Goal: Communication & Community: Answer question/provide support

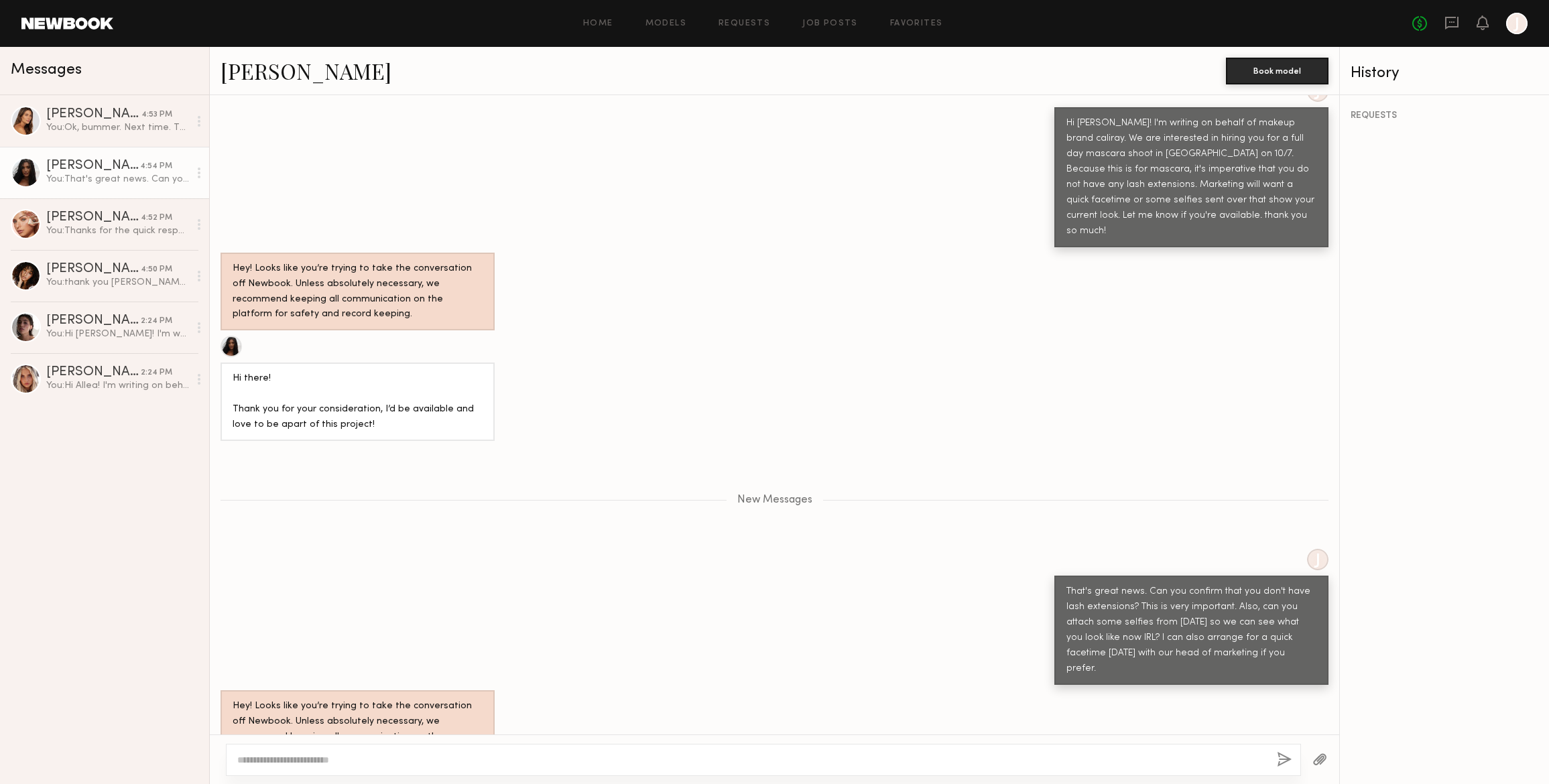
scroll to position [575, 0]
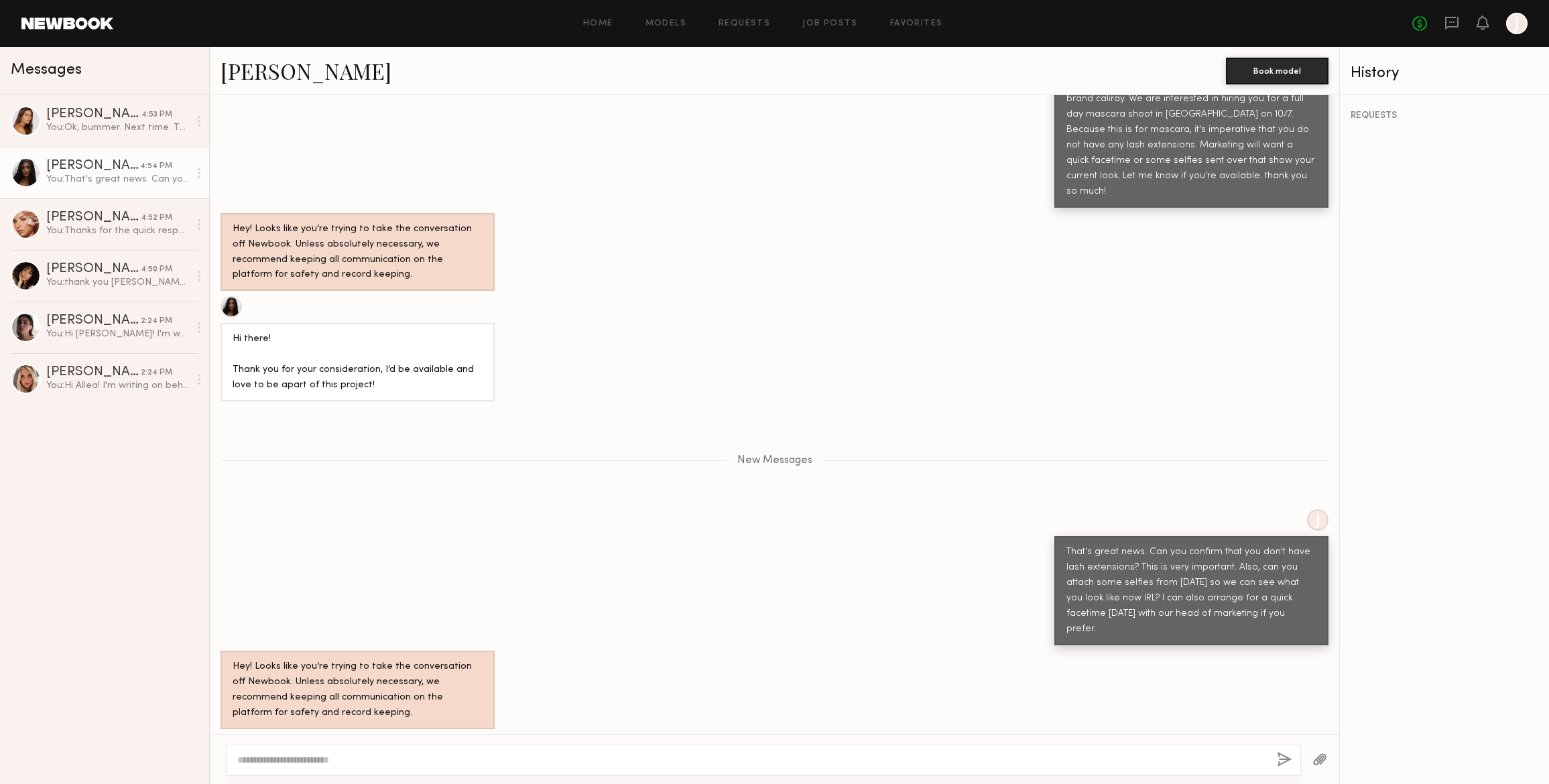
click at [259, 761] on textarea at bounding box center [752, 759] width 1029 height 13
type textarea "**********"
click at [1283, 759] on button "button" at bounding box center [1284, 759] width 15 height 17
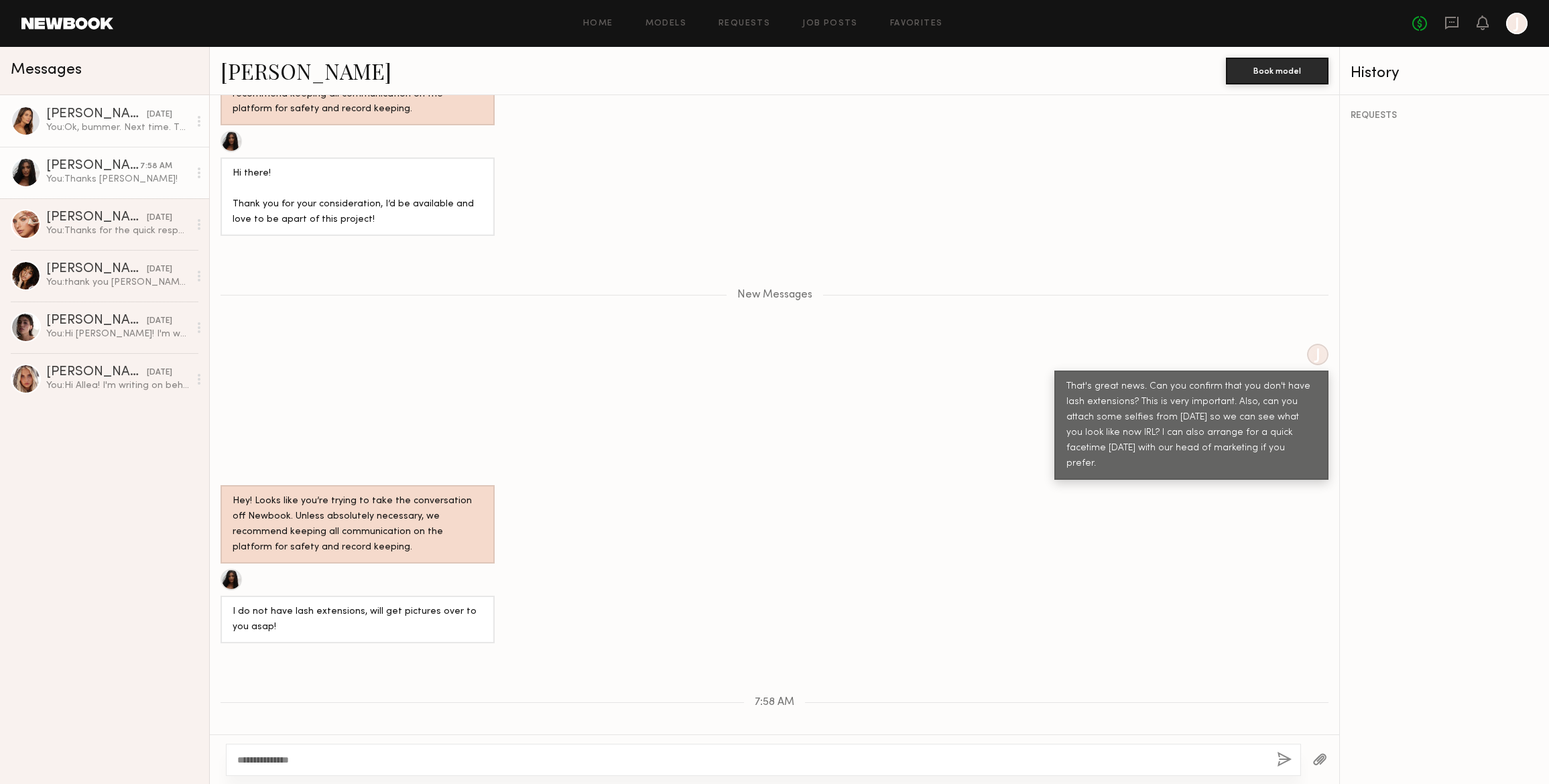
click at [96, 127] on div "You: Ok, bummer. Next time. Thanks!" at bounding box center [118, 127] width 142 height 12
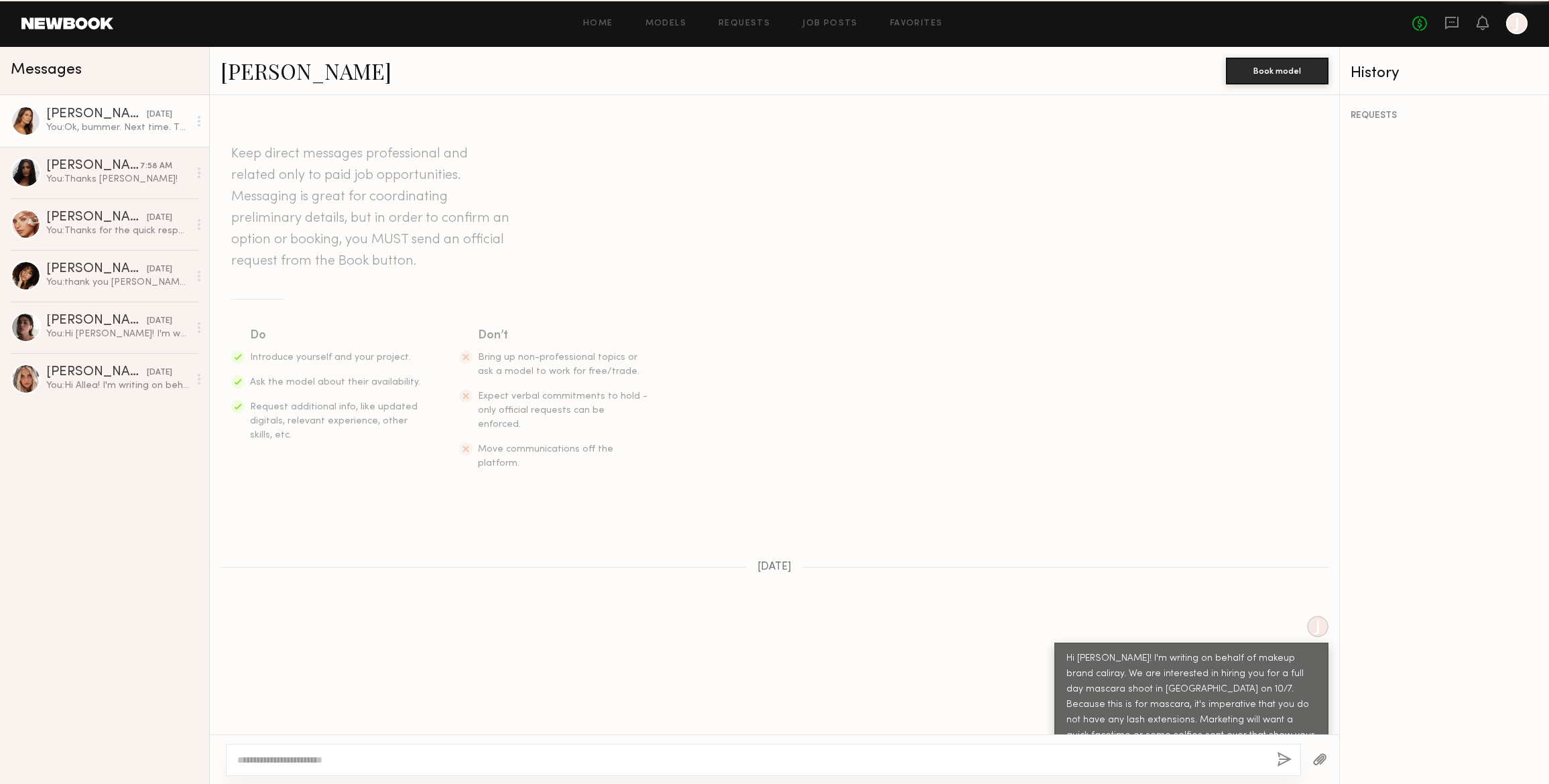
scroll to position [248, 0]
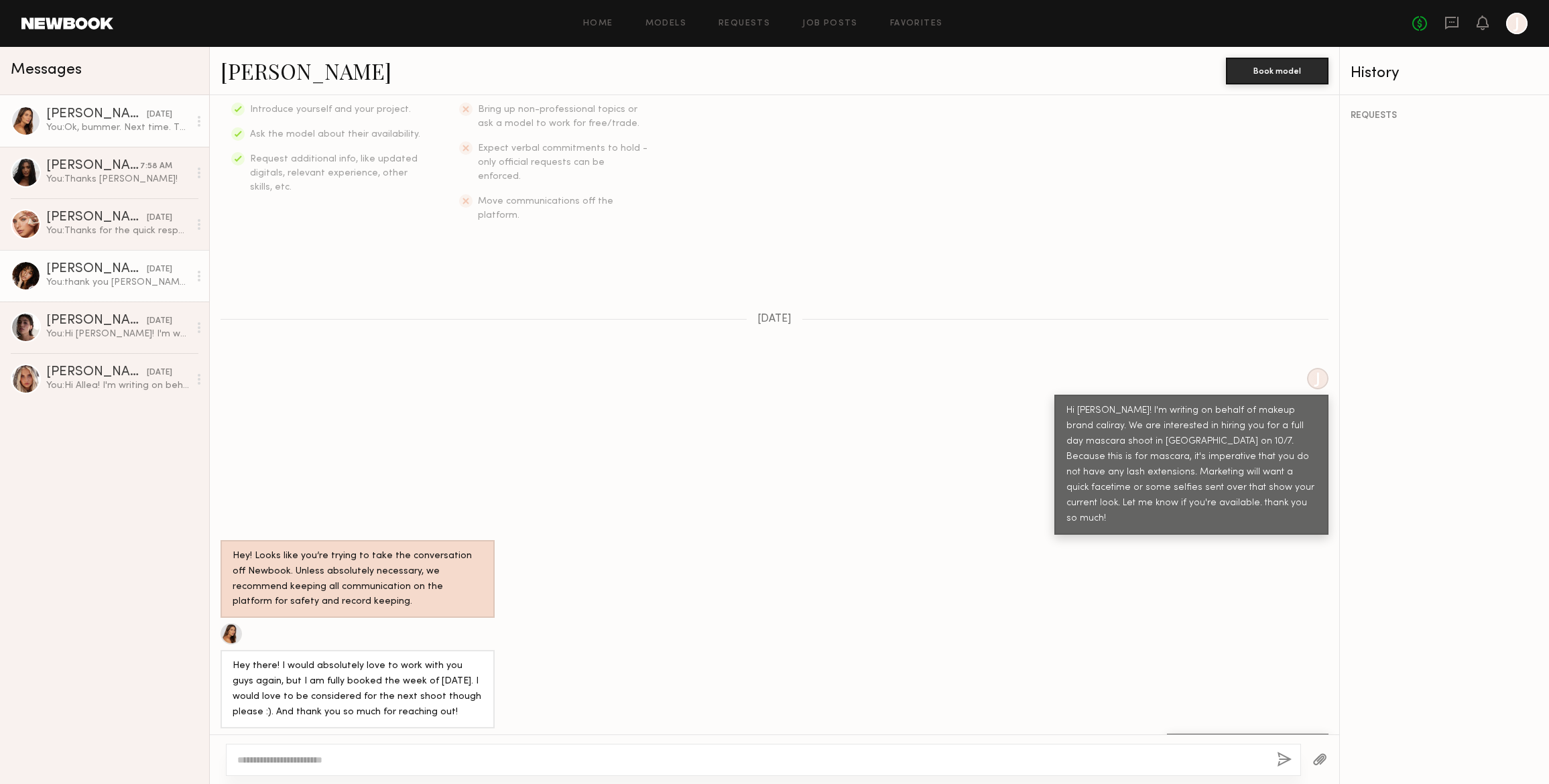
click at [91, 277] on div "You: thank you [PERSON_NAME]! I will share with the team and get back to you." at bounding box center [118, 282] width 142 height 12
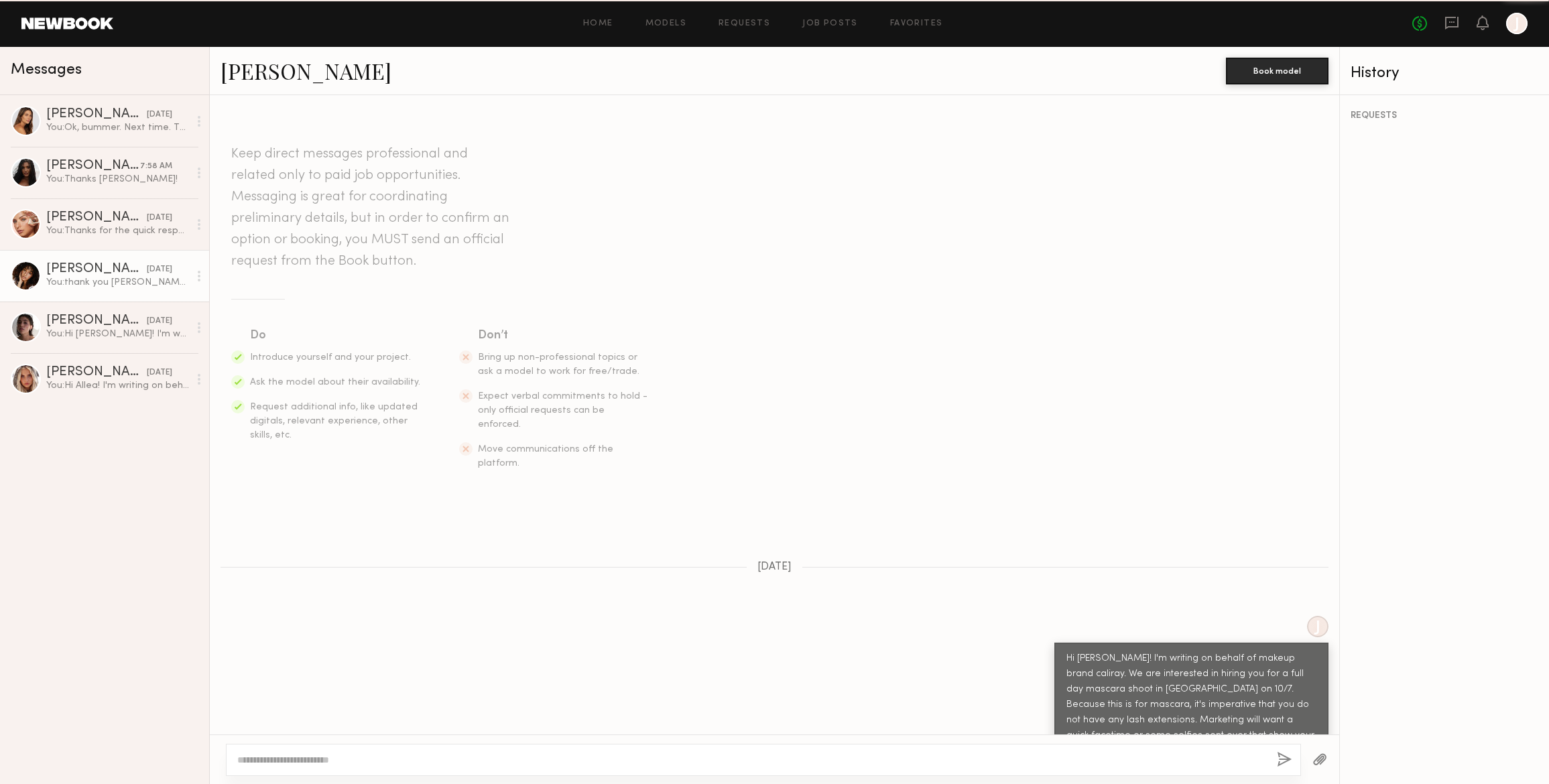
scroll to position [1400, 0]
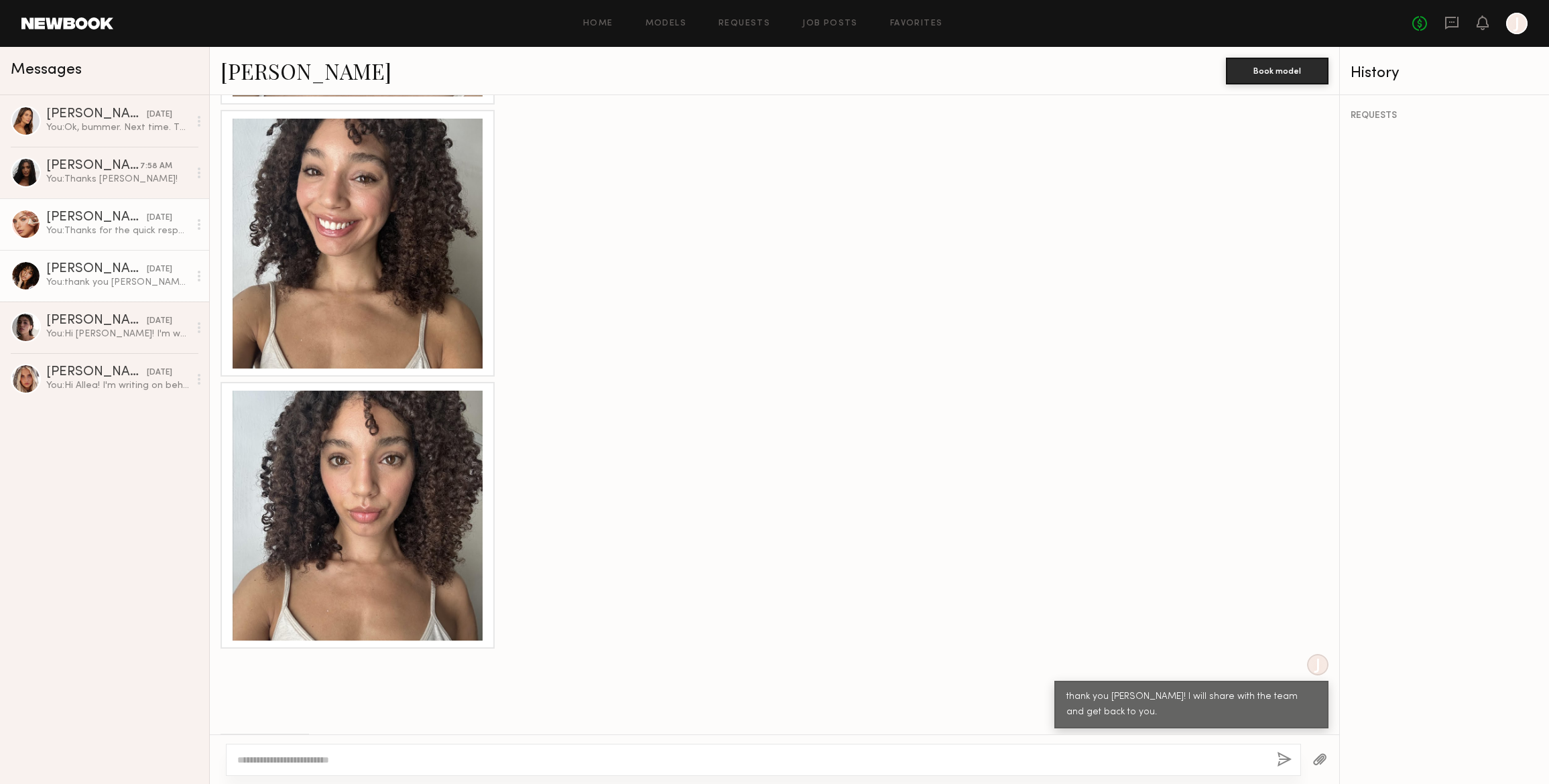
click at [97, 226] on div "You: Thanks for the quick response. We would pay your listed day rate. Let me c…" at bounding box center [118, 230] width 142 height 12
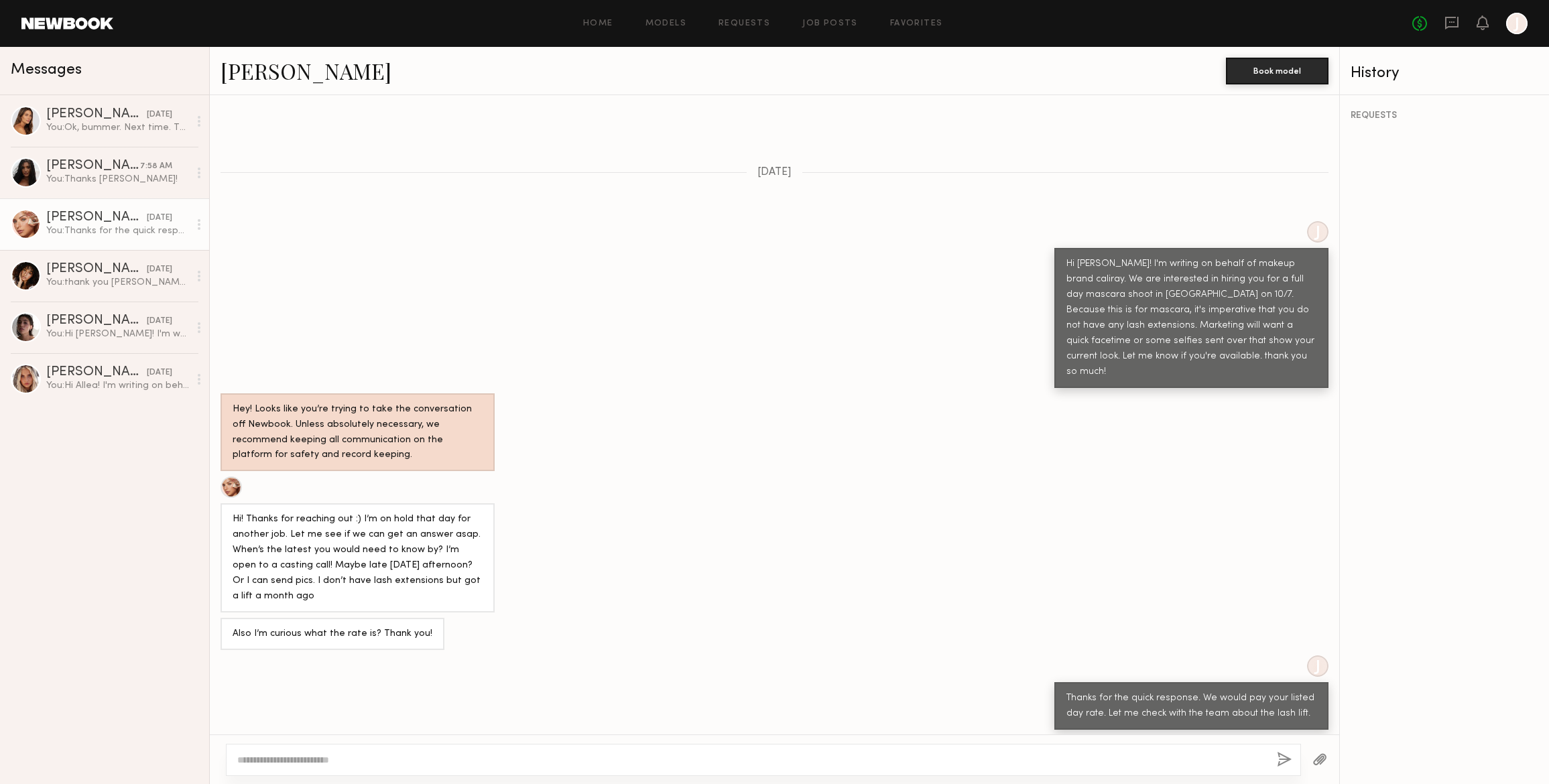
scroll to position [461, 0]
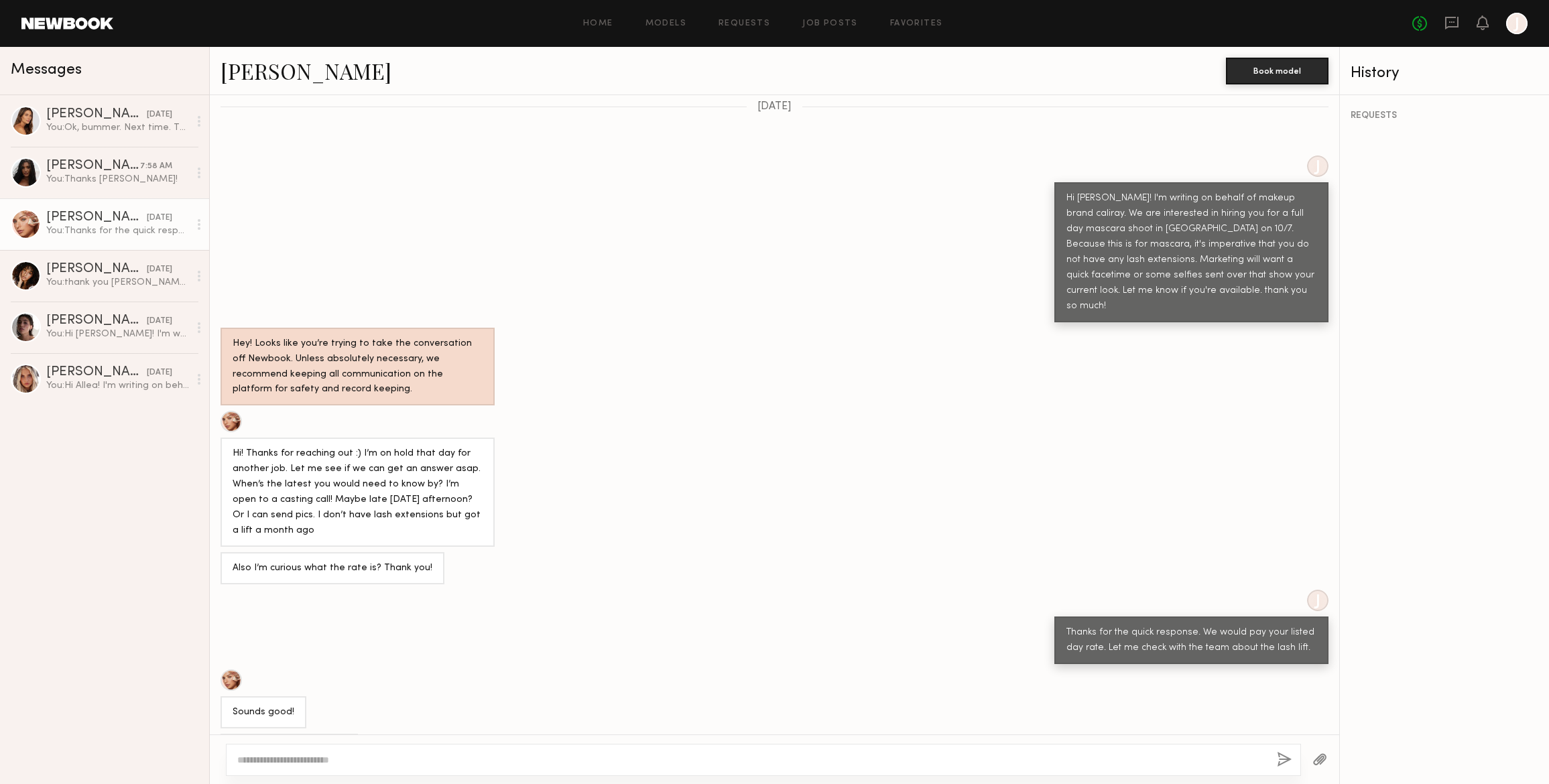
click at [275, 756] on textarea at bounding box center [752, 759] width 1029 height 13
type textarea "**********"
click at [1284, 757] on button "button" at bounding box center [1284, 759] width 15 height 17
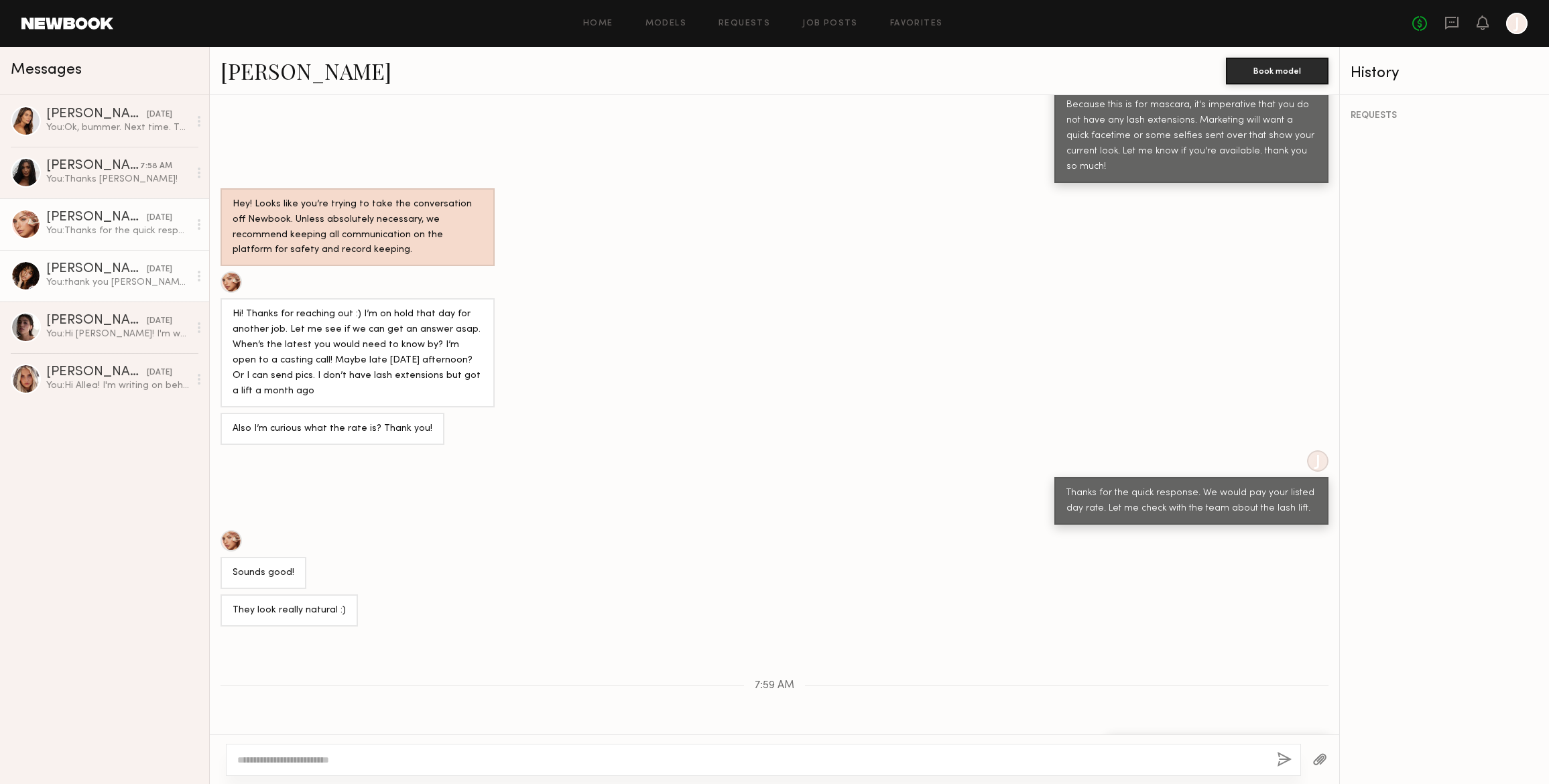
click at [107, 279] on div "You: thank you [PERSON_NAME]! I will share with the team and get back to you." at bounding box center [118, 282] width 142 height 12
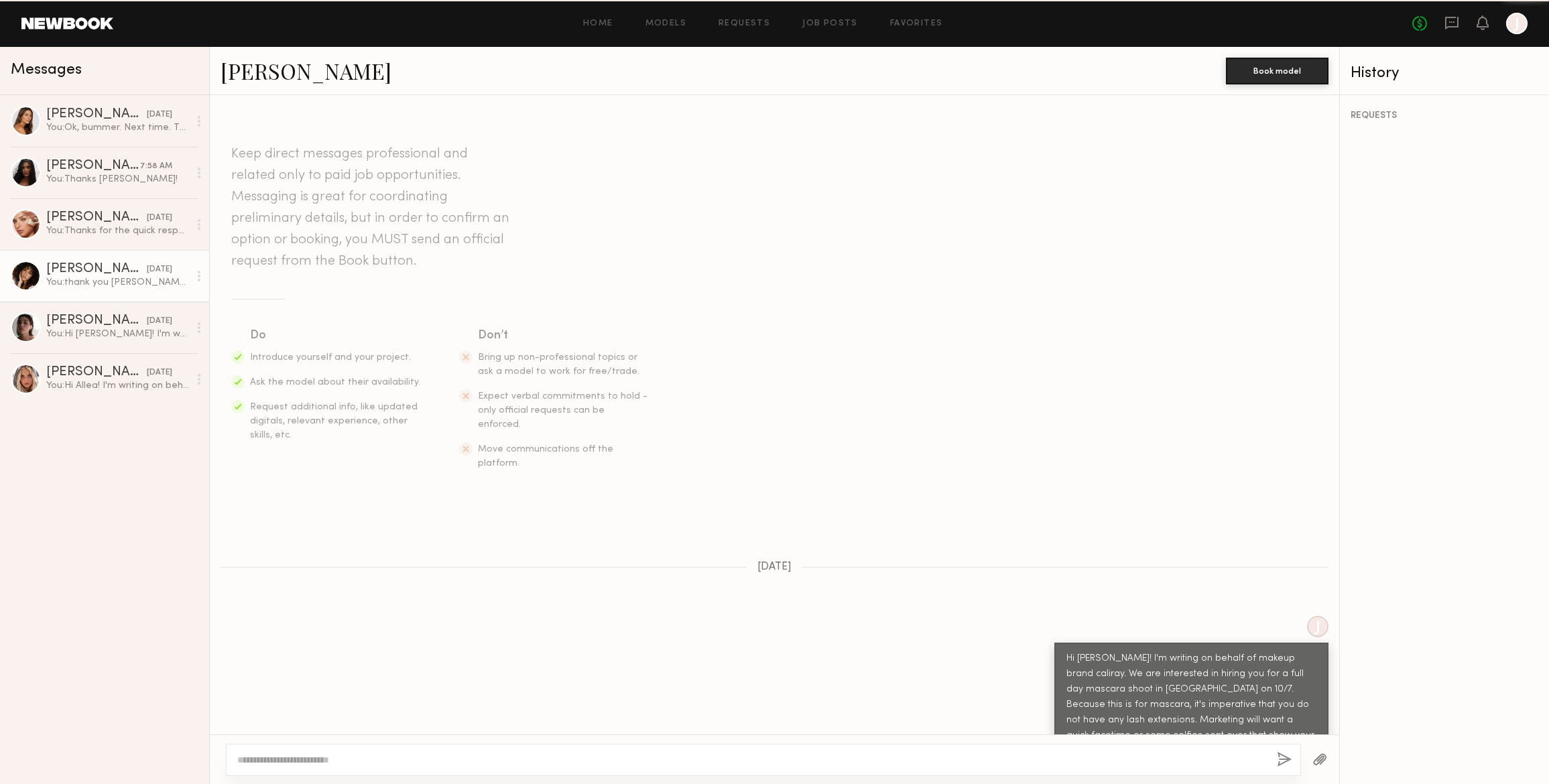
scroll to position [1400, 0]
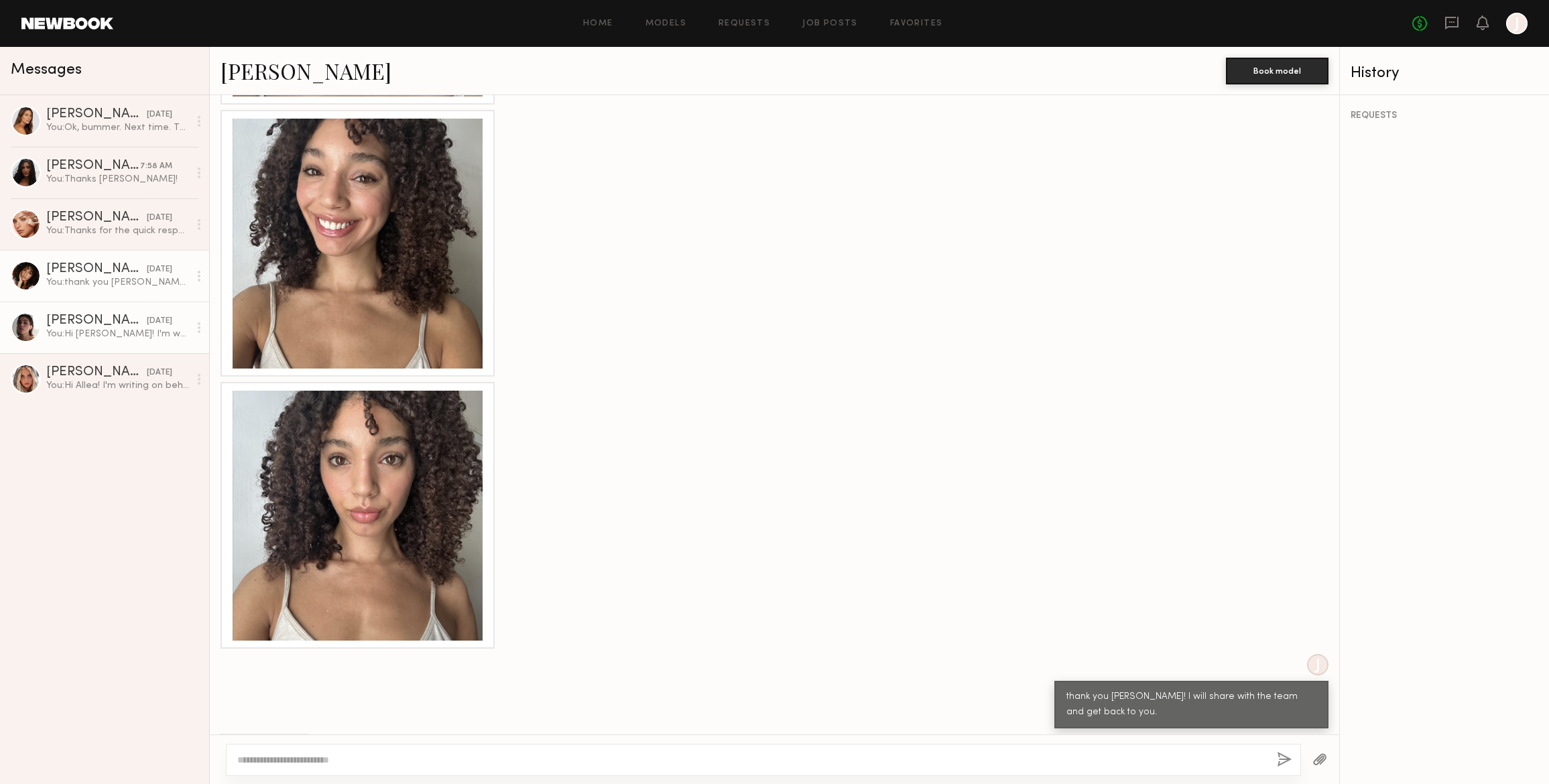
click at [104, 336] on div "You: Hi [PERSON_NAME]! I'm writing on behalf of makeup brand caliray. We are in…" at bounding box center [118, 334] width 142 height 12
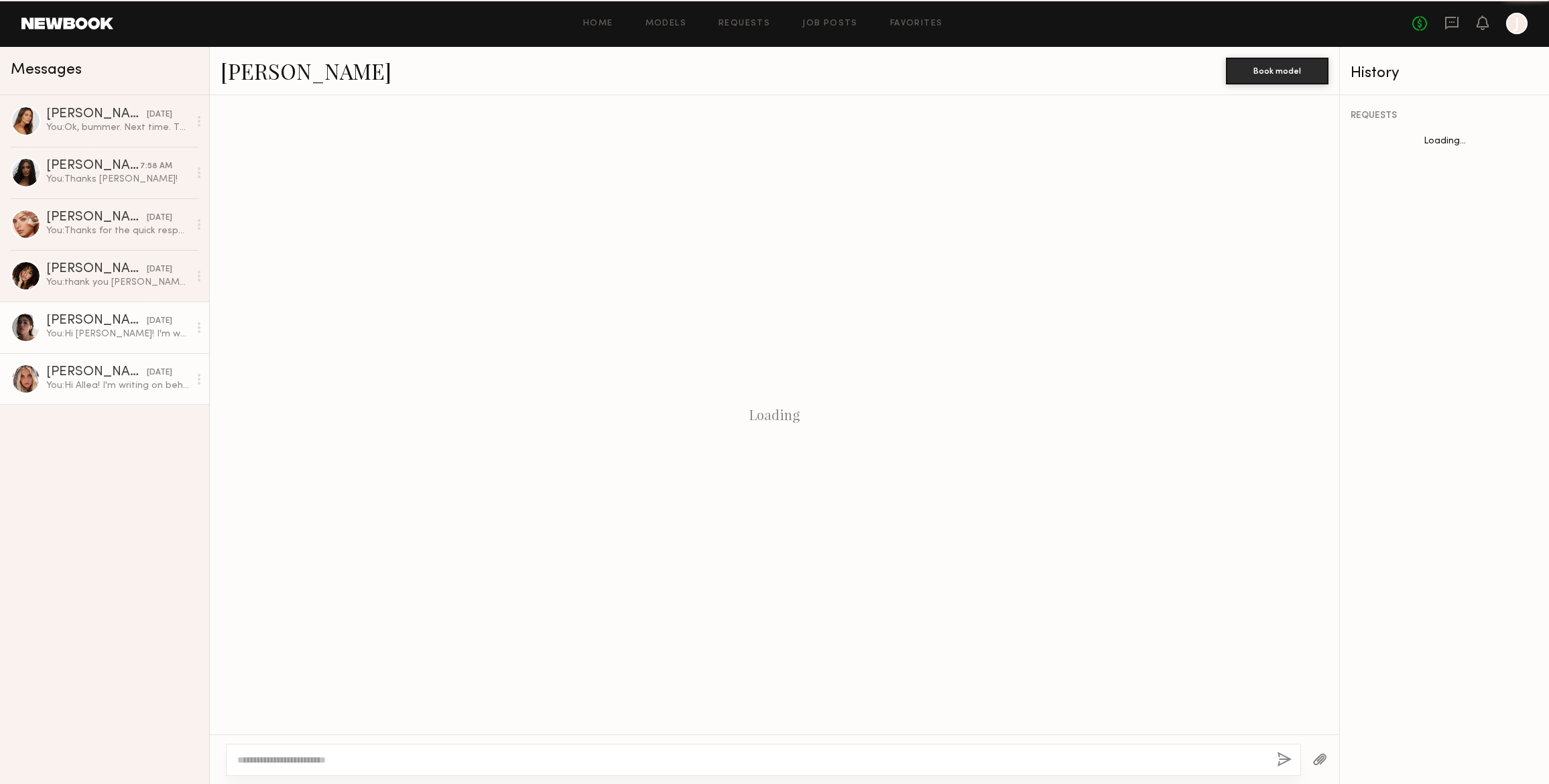
scroll to position [100, 0]
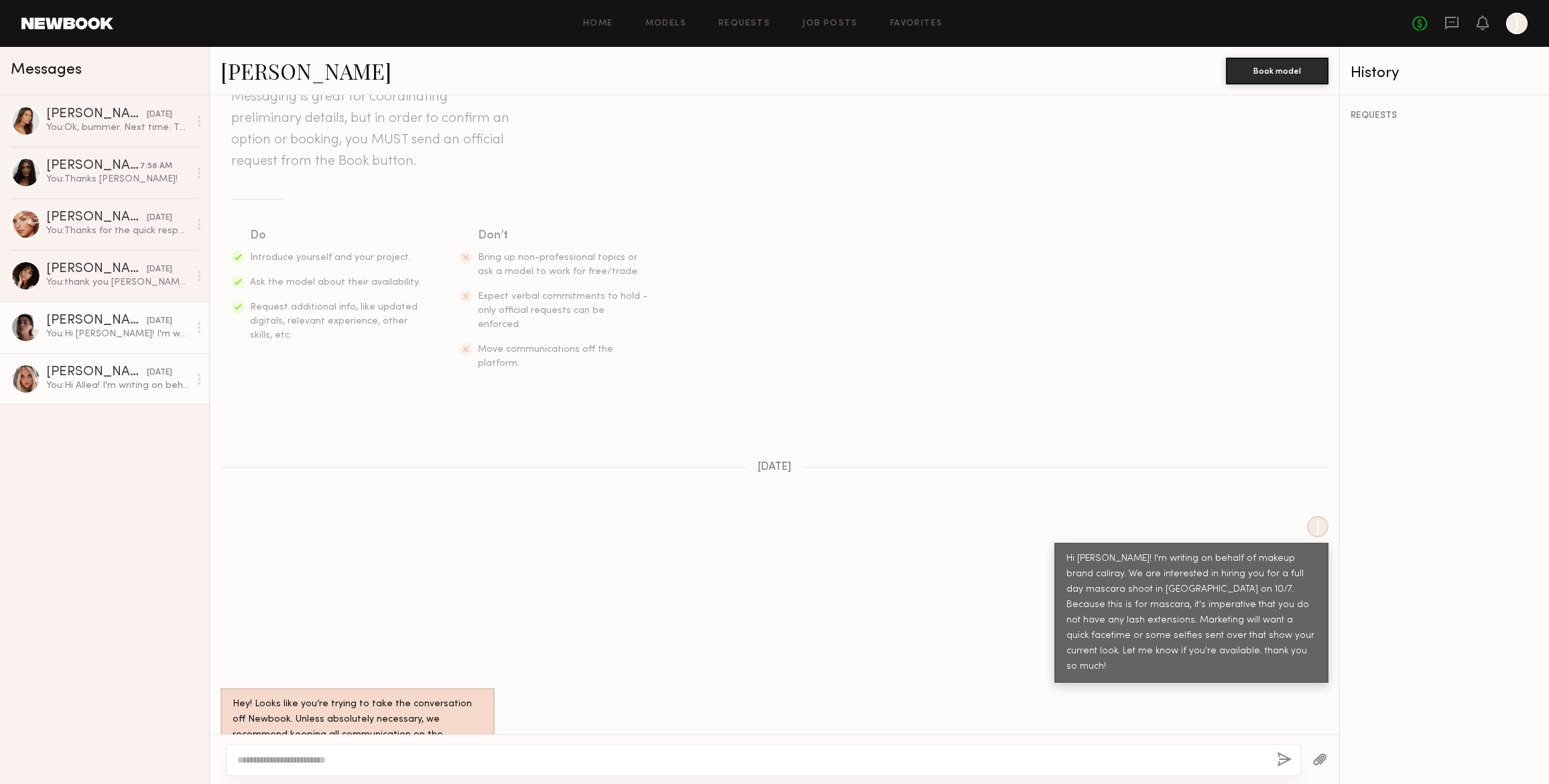
click at [112, 381] on div "You: Hi [PERSON_NAME]! I'm writing on behalf of makeup brand caliray. We are in…" at bounding box center [118, 385] width 142 height 12
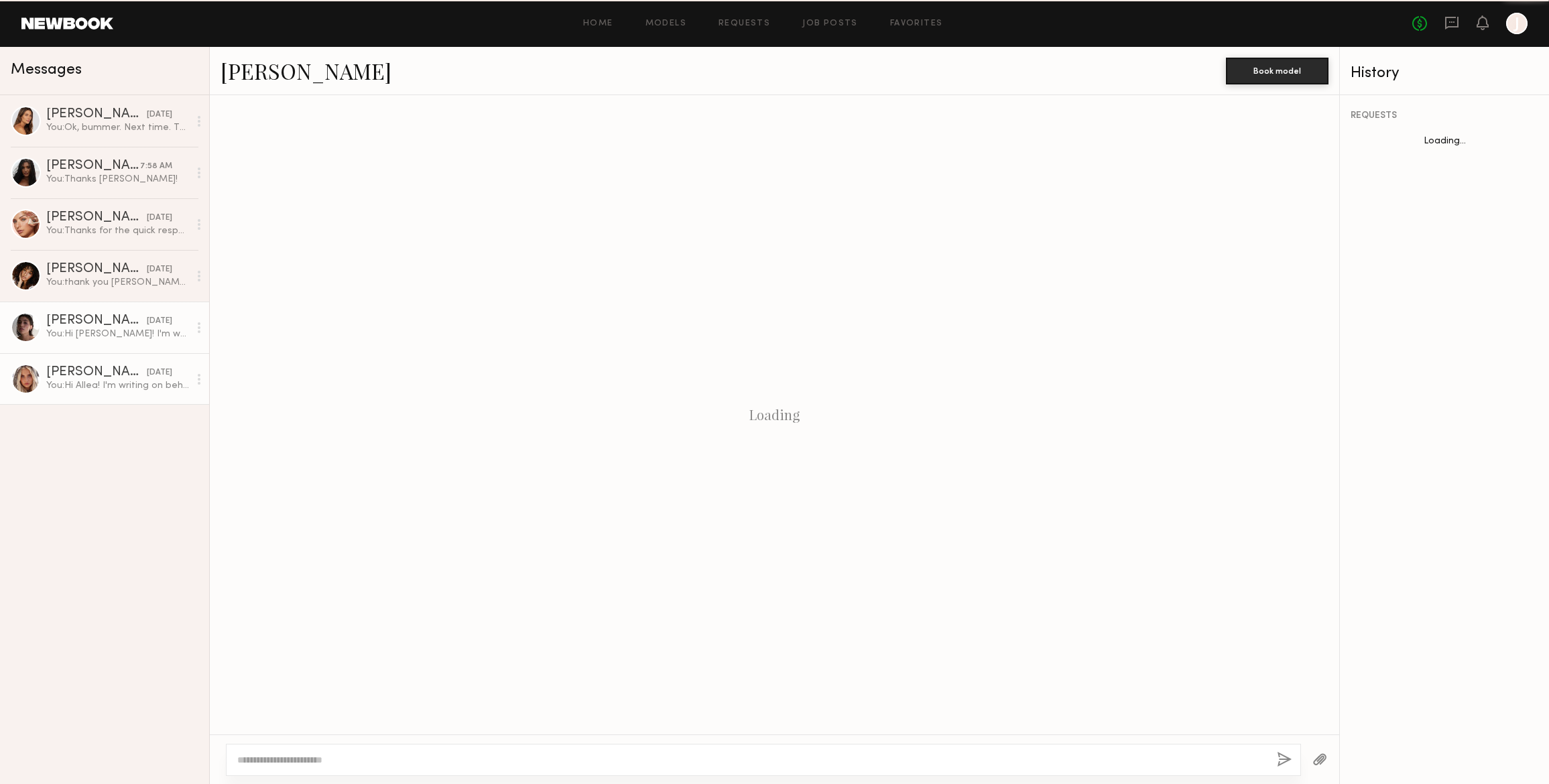
scroll to position [100, 0]
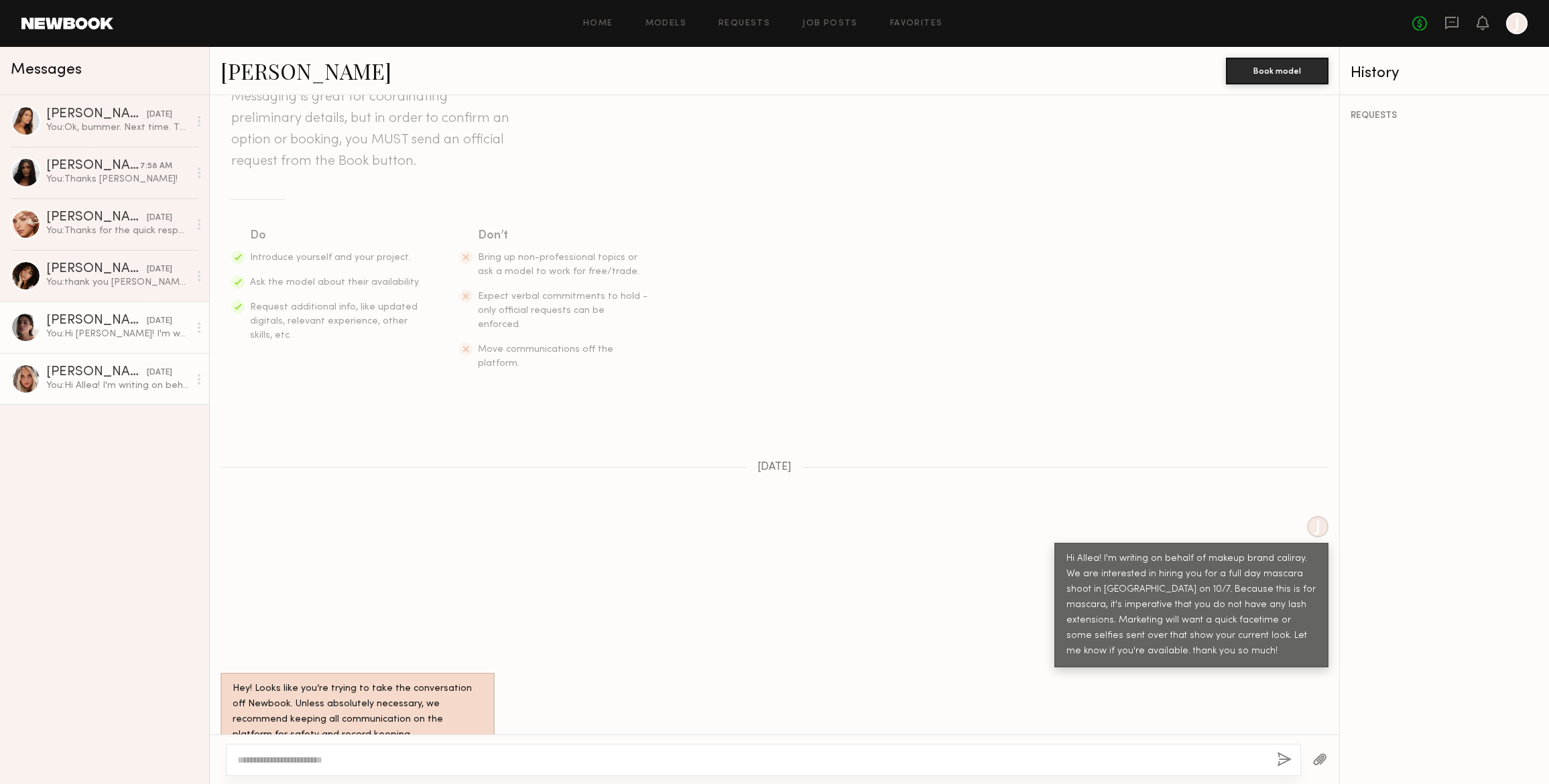
drag, startPoint x: 105, startPoint y: 332, endPoint x: 110, endPoint y: 303, distance: 29.4
click at [105, 332] on div "You: Hi [PERSON_NAME]! I'm writing on behalf of makeup brand caliray. We are in…" at bounding box center [118, 334] width 142 height 12
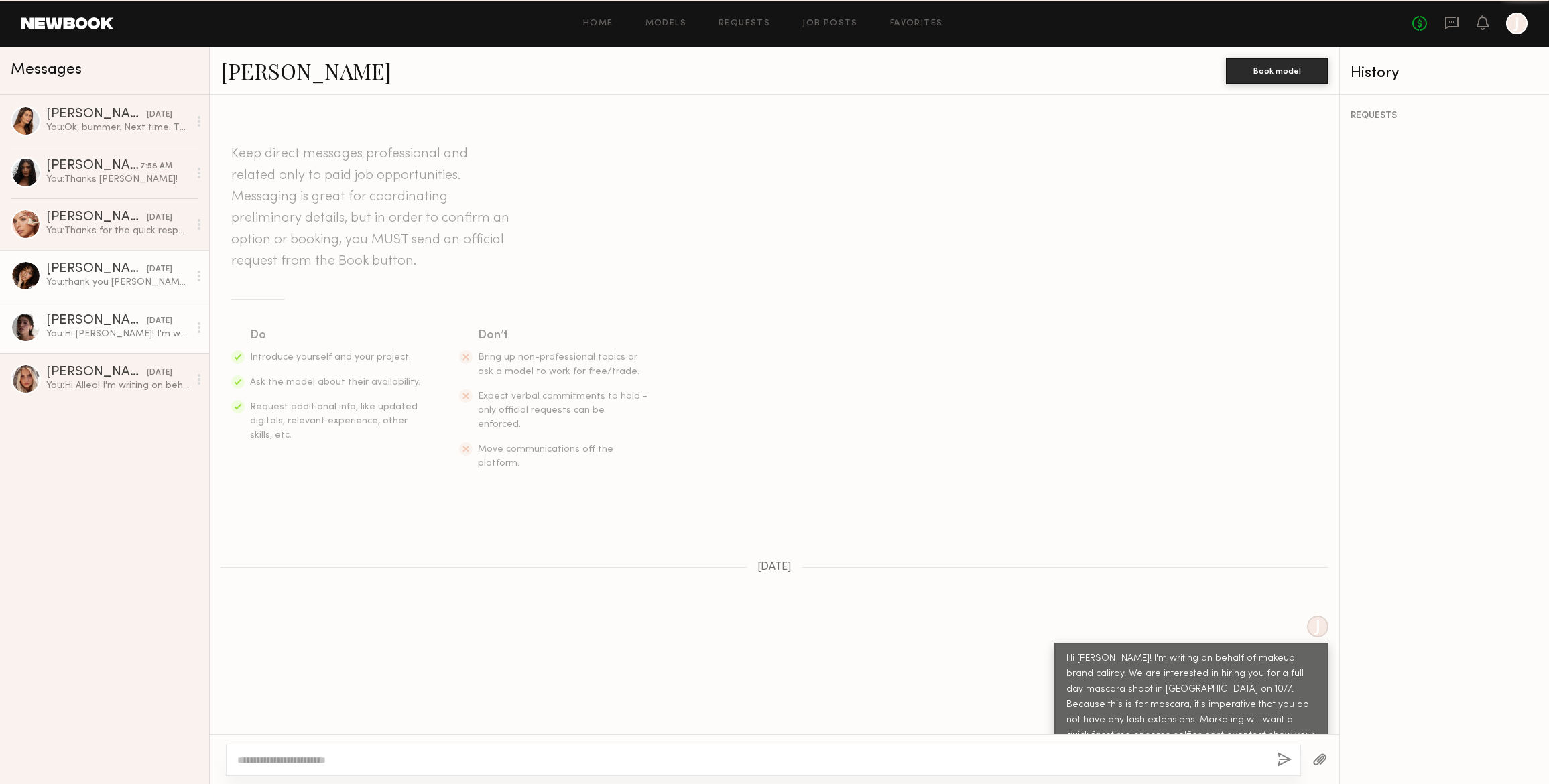
scroll to position [100, 0]
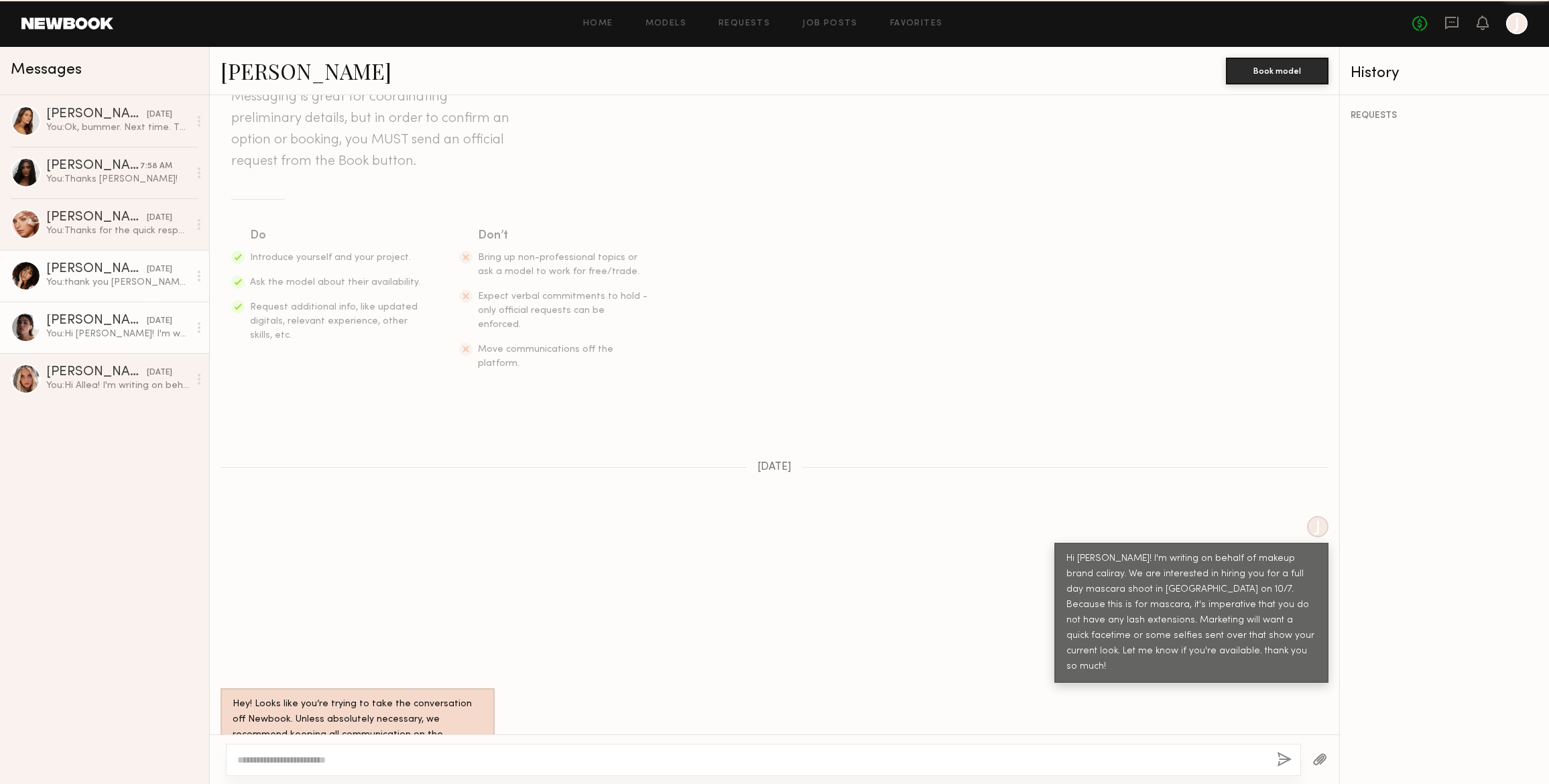
click at [111, 277] on div "You: thank you [PERSON_NAME]! I will share with the team and get back to you." at bounding box center [118, 282] width 142 height 12
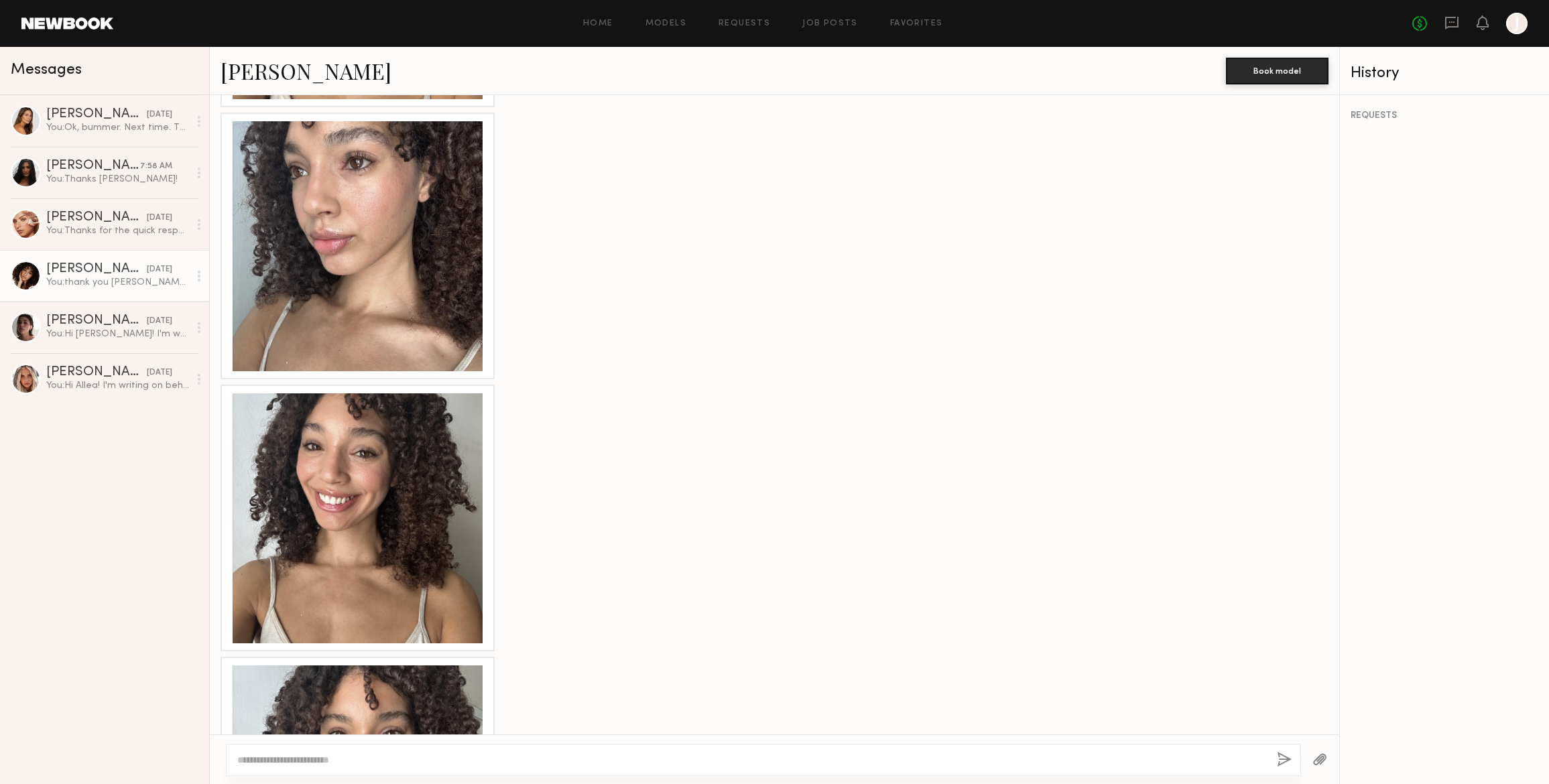
scroll to position [1150, 0]
